Goal: Transaction & Acquisition: Purchase product/service

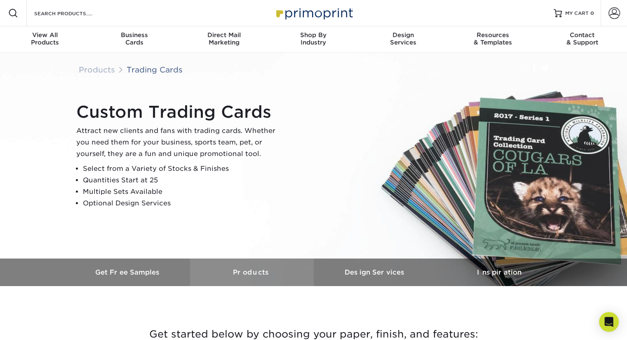
click at [250, 270] on h3 "Products" at bounding box center [252, 273] width 124 height 8
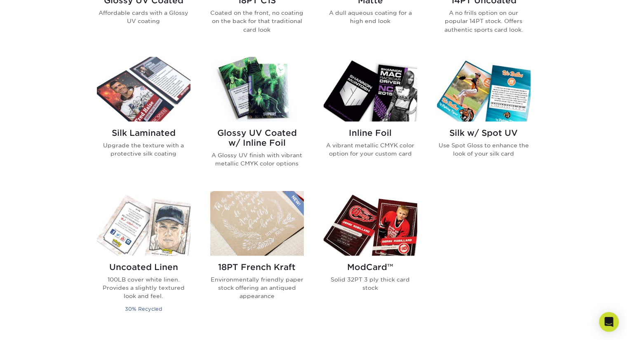
scroll to position [327, 0]
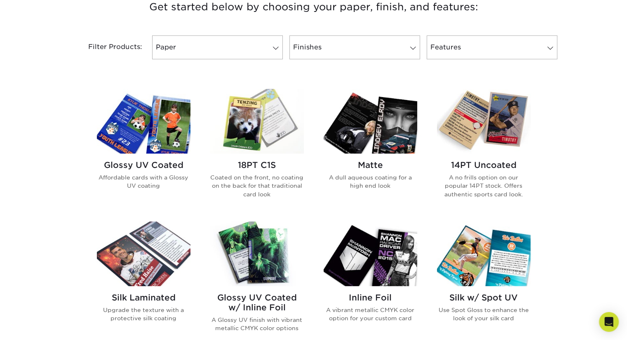
click at [130, 161] on h2 "Glossy UV Coated" at bounding box center [144, 165] width 94 height 10
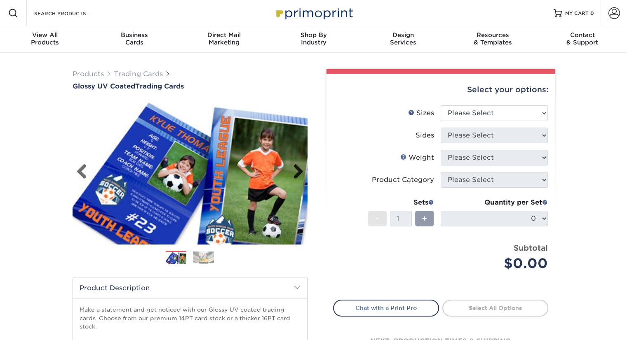
click at [297, 171] on link "Next" at bounding box center [295, 172] width 16 height 16
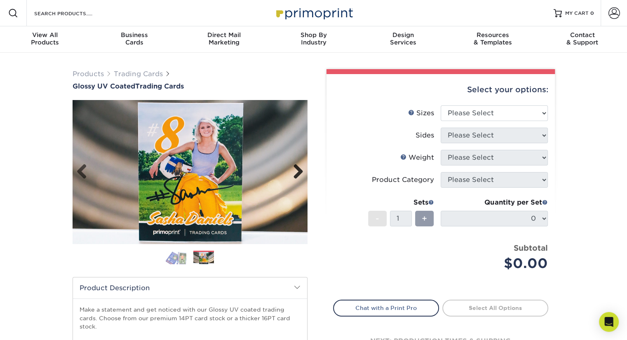
click at [297, 171] on link "Next" at bounding box center [295, 172] width 16 height 16
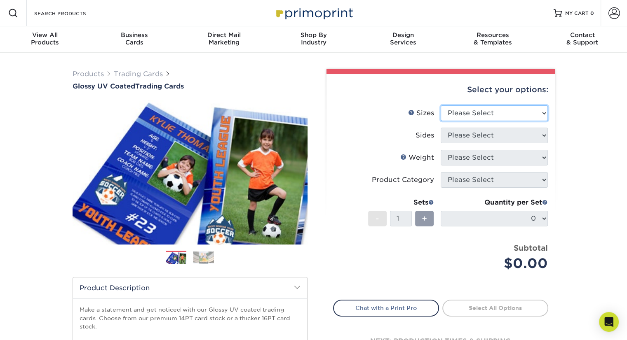
click at [464, 114] on select "Please Select 2.5" x 3.5"" at bounding box center [493, 113] width 107 height 16
select select "2.50x3.50"
click at [440, 105] on select "Please Select 2.5" x 3.5"" at bounding box center [493, 113] width 107 height 16
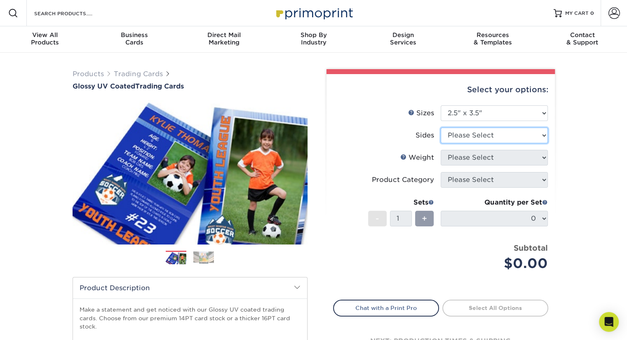
click at [466, 136] on select "Please Select Print Both Sides Print Front Only" at bounding box center [493, 136] width 107 height 16
select select "13abbda7-1d64-4f25-8bb2-c179b224825d"
click at [440, 128] on select "Please Select Print Both Sides Print Front Only" at bounding box center [493, 136] width 107 height 16
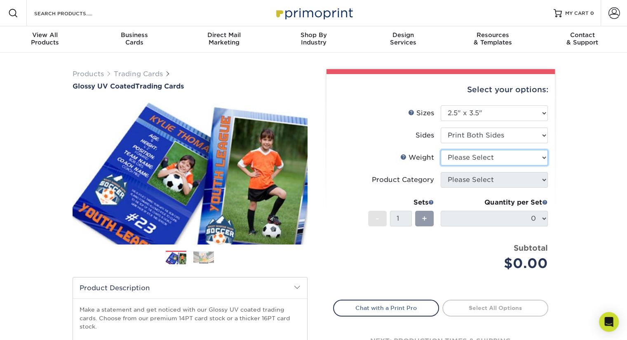
click at [467, 156] on select "Please Select 16PT 14PT 18PT C1S" at bounding box center [493, 158] width 107 height 16
select select "16PT"
click at [440, 150] on select "Please Select 16PT 14PT 18PT C1S" at bounding box center [493, 158] width 107 height 16
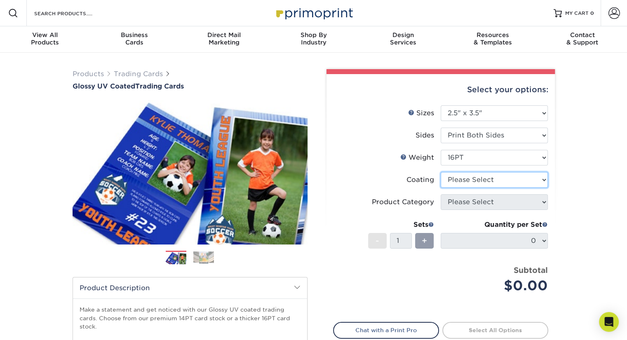
click at [459, 180] on select at bounding box center [493, 180] width 107 height 16
select select "1e8116af-acfc-44b1-83dc-8181aa338834"
click at [440, 172] on select at bounding box center [493, 180] width 107 height 16
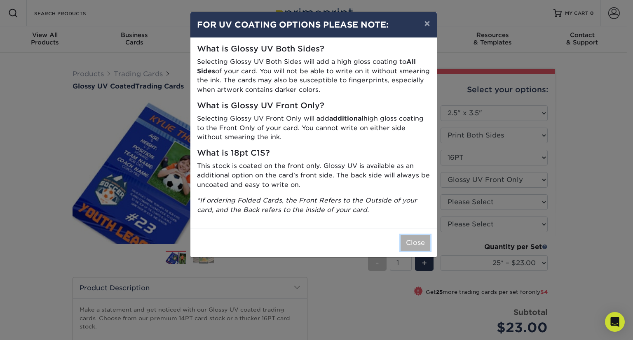
click at [415, 243] on button "Close" at bounding box center [415, 243] width 30 height 16
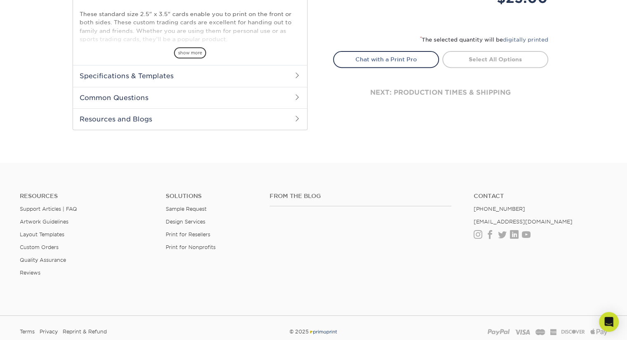
scroll to position [82, 0]
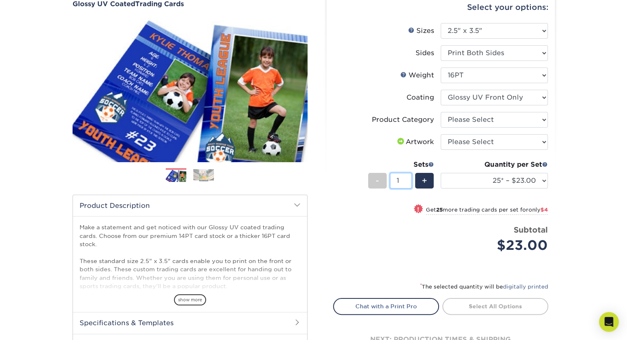
click at [404, 182] on input "1" at bounding box center [401, 181] width 22 height 16
drag, startPoint x: 402, startPoint y: 182, endPoint x: 387, endPoint y: 180, distance: 15.0
click at [387, 180] on div "- 1 +" at bounding box center [401, 182] width 66 height 19
type input "50"
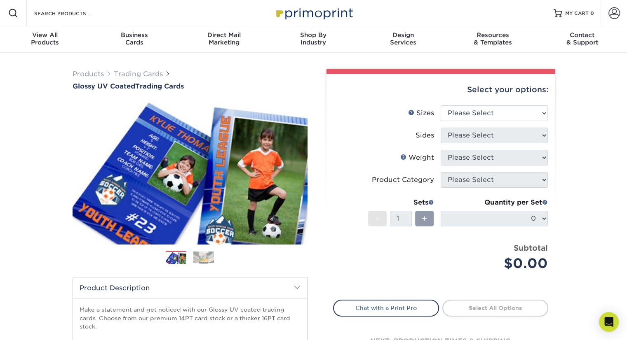
drag, startPoint x: 558, startPoint y: 220, endPoint x: 539, endPoint y: 219, distance: 18.6
click at [555, 220] on div "Select your options: Sizes Help Sizes Please Select 2.5" x 3.5" Sides N/A" at bounding box center [436, 269] width 247 height 400
